Goal: Information Seeking & Learning: Learn about a topic

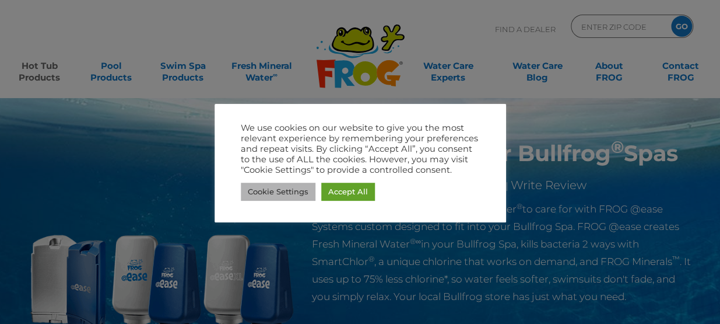
click at [269, 189] on link "Cookie Settings" at bounding box center [278, 191] width 75 height 18
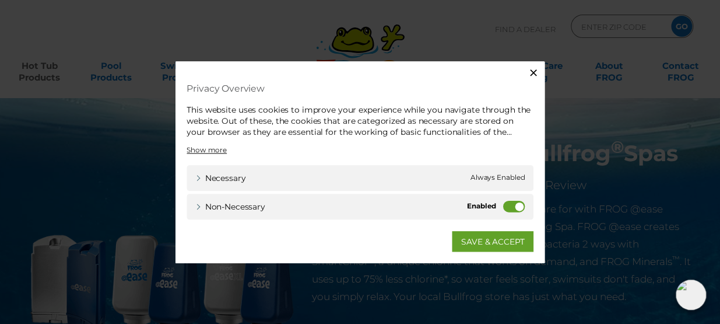
click at [503, 178] on span "Always Enabled" at bounding box center [499, 177] width 55 height 12
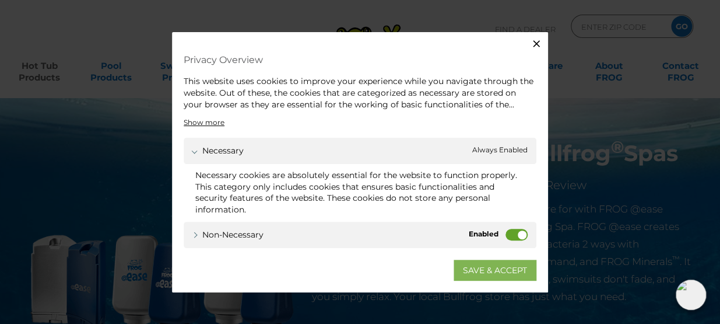
click at [483, 270] on link "SAVE & ACCEPT" at bounding box center [495, 269] width 83 height 21
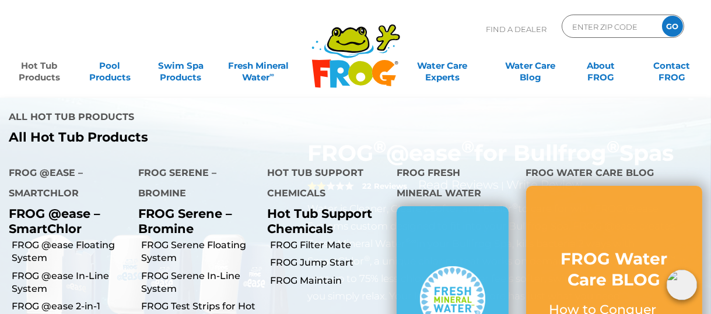
click at [43, 67] on link "Hot Tub Products" at bounding box center [39, 65] width 55 height 23
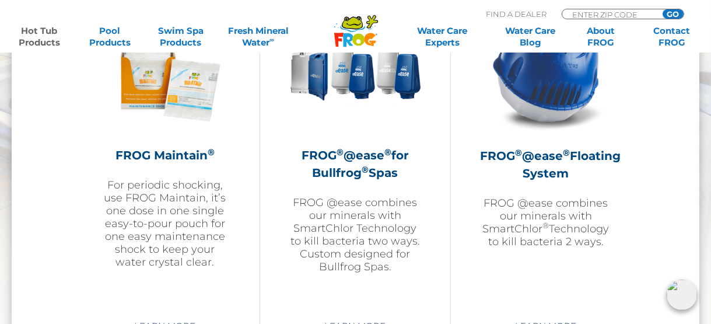
scroll to position [1380, 0]
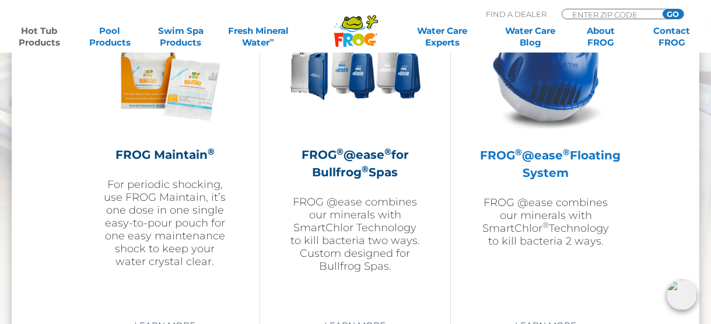
click at [550, 156] on h2 "FROG ® @ease ® Floating System" at bounding box center [546, 163] width 132 height 35
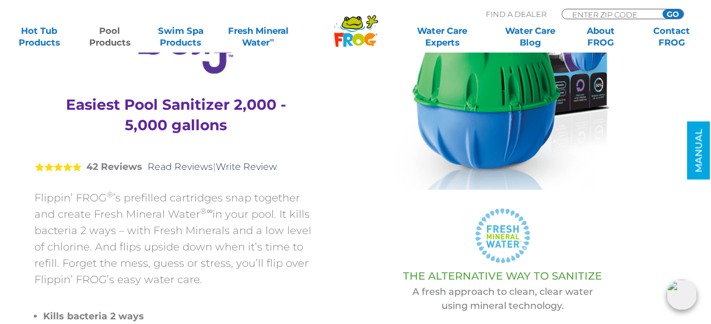
scroll to position [233, 0]
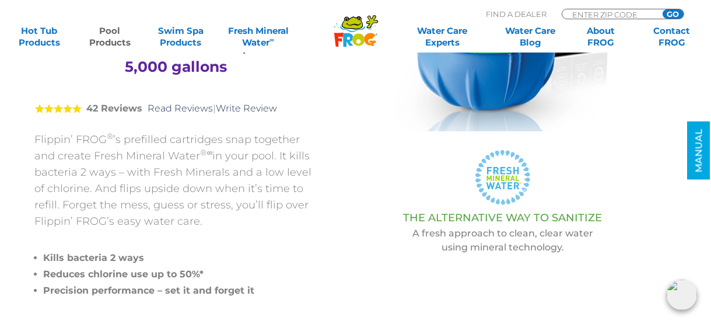
click at [81, 182] on p "Flippin’ FROG ® ’s prefilled cartridges snap together and create Fresh Mineral …" at bounding box center [176, 180] width 283 height 98
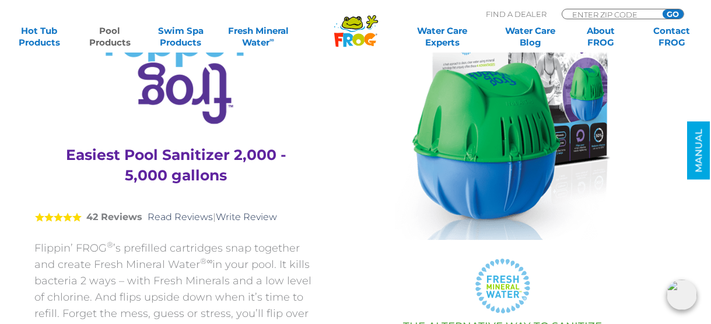
scroll to position [117, 0]
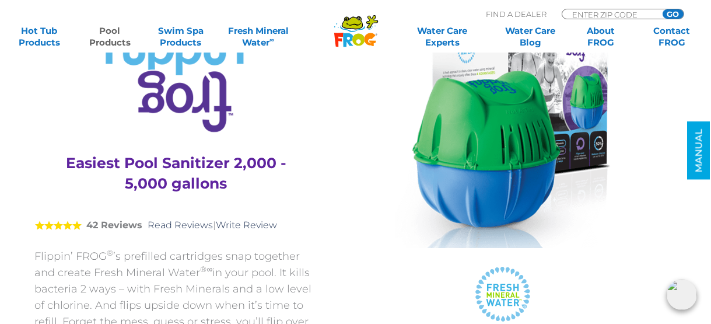
click at [438, 168] on img at bounding box center [502, 131] width 215 height 233
click at [146, 160] on h3 "Easiest Pool Sanitizer 2,000 - 5,000 gallons" at bounding box center [177, 173] width 254 height 41
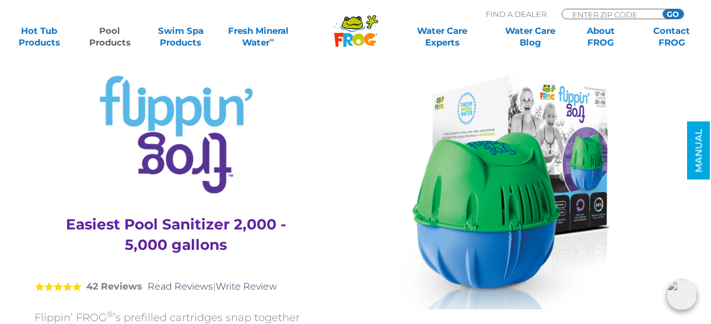
scroll to position [0, 0]
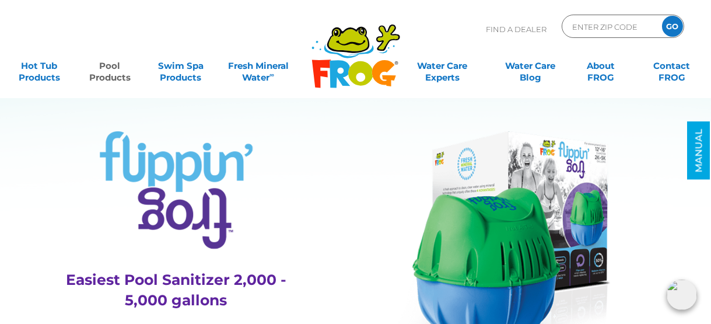
click at [146, 160] on img at bounding box center [176, 190] width 153 height 118
